Goal: Transaction & Acquisition: Subscribe to service/newsletter

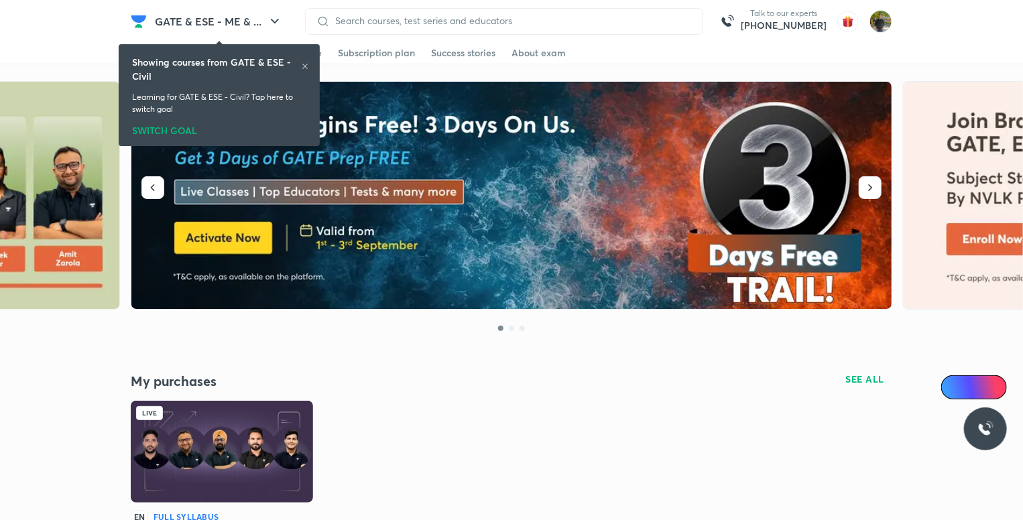
click at [303, 67] on icon at bounding box center [305, 66] width 8 height 8
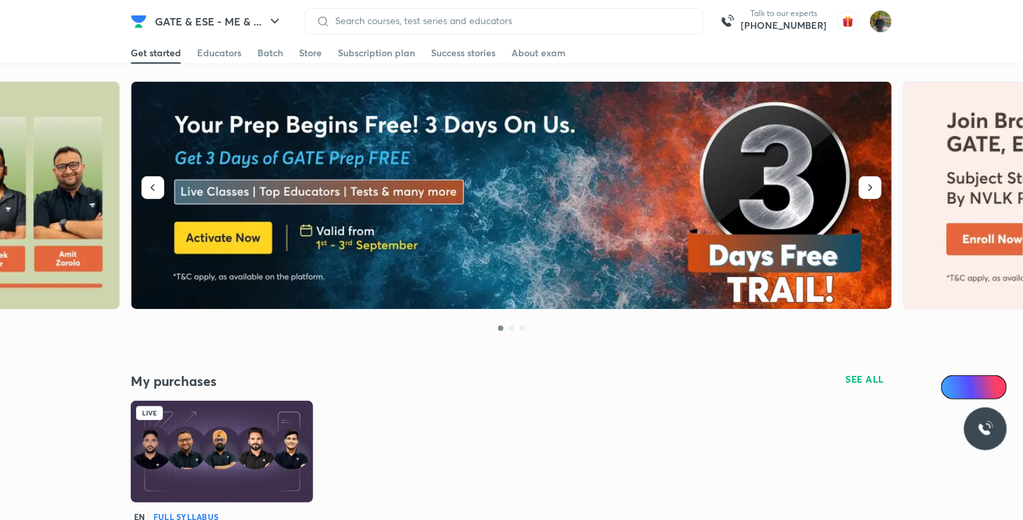
click at [490, 245] on img at bounding box center [512, 196] width 762 height 228
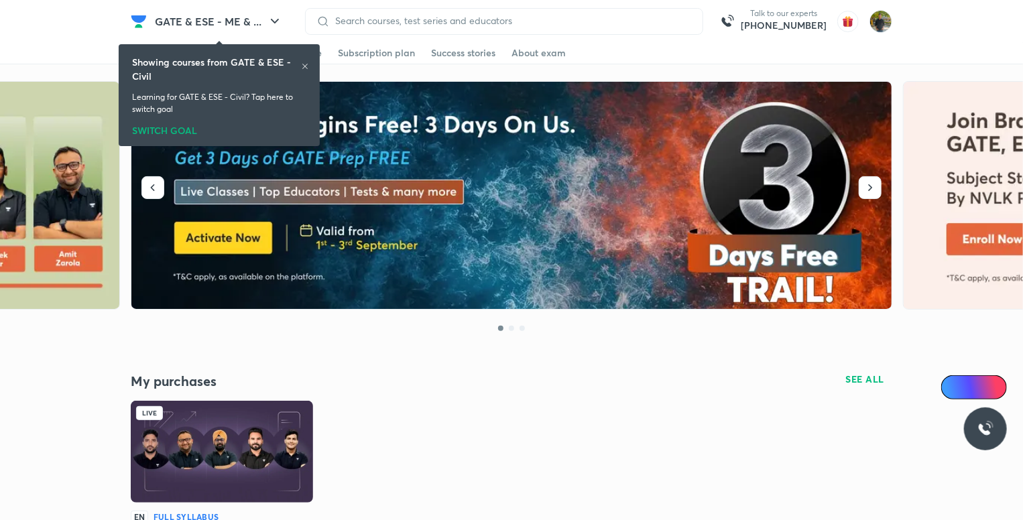
click at [301, 66] on icon at bounding box center [305, 66] width 8 height 8
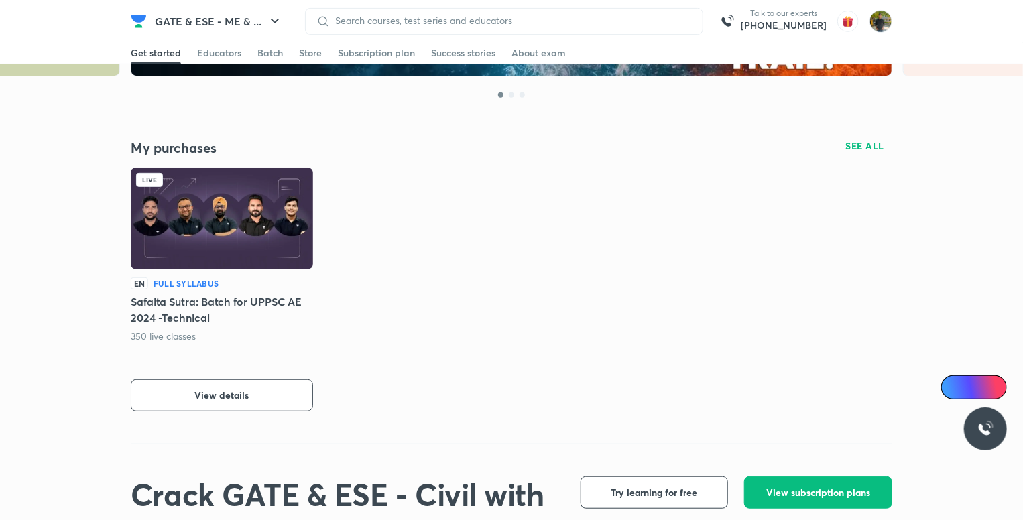
scroll to position [268, 0]
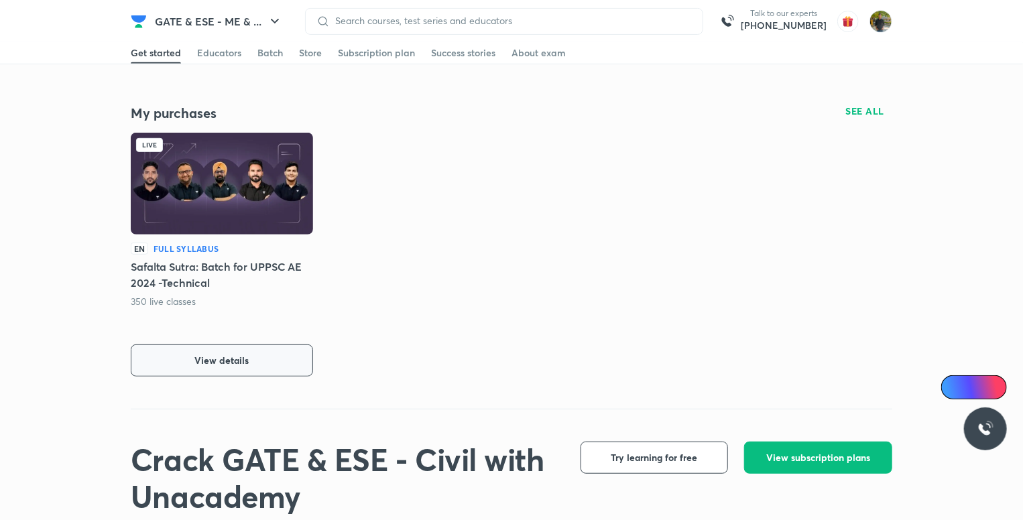
click at [254, 355] on button "View details" at bounding box center [222, 361] width 182 height 32
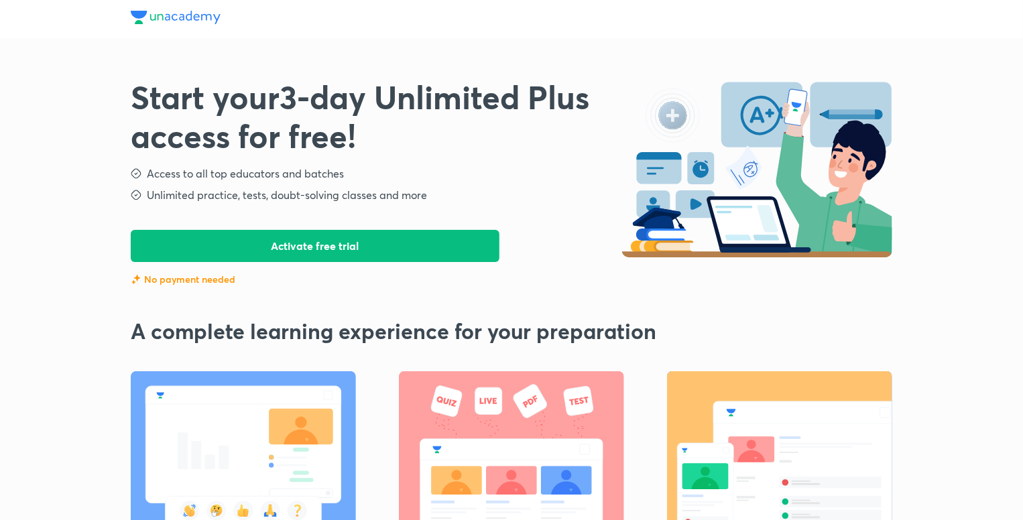
click at [462, 245] on button "Activate free trial" at bounding box center [315, 246] width 369 height 32
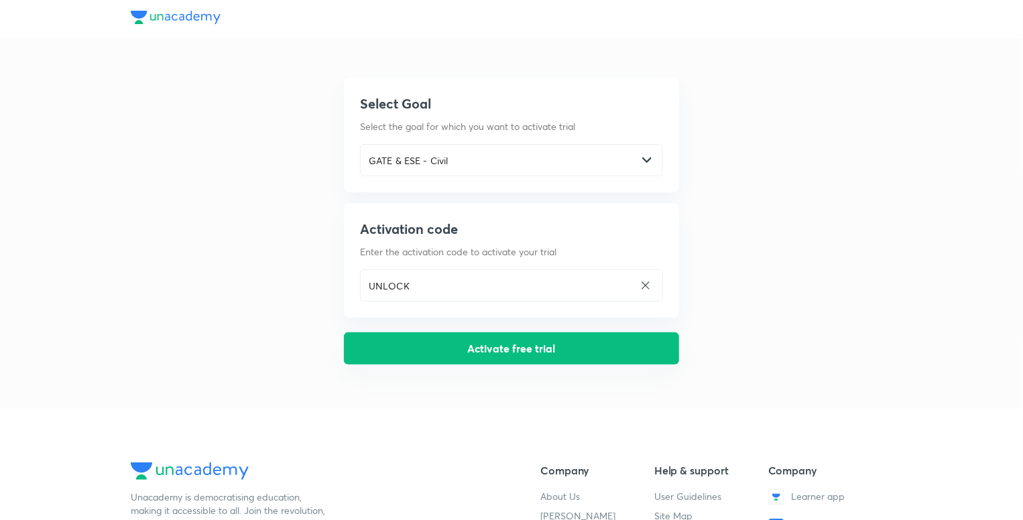
click at [467, 345] on button "Activate free trial" at bounding box center [511, 349] width 335 height 32
